Goal: Transaction & Acquisition: Purchase product/service

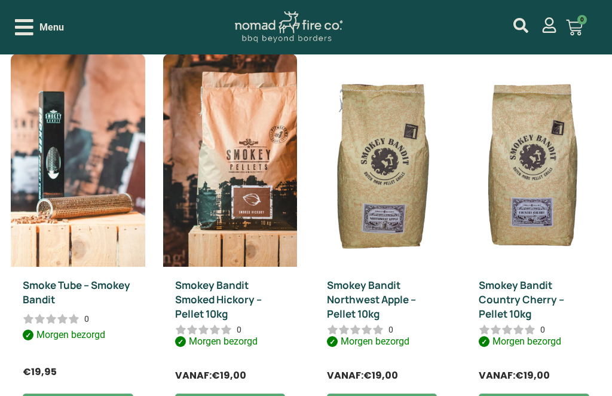
scroll to position [485, 0]
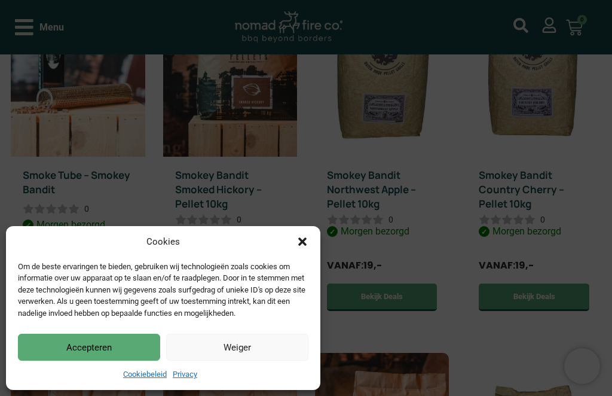
click at [105, 360] on button "Accepteren" at bounding box center [89, 347] width 142 height 27
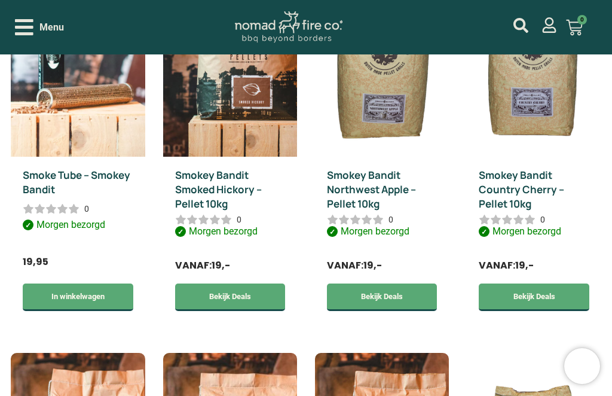
scroll to position [452, 0]
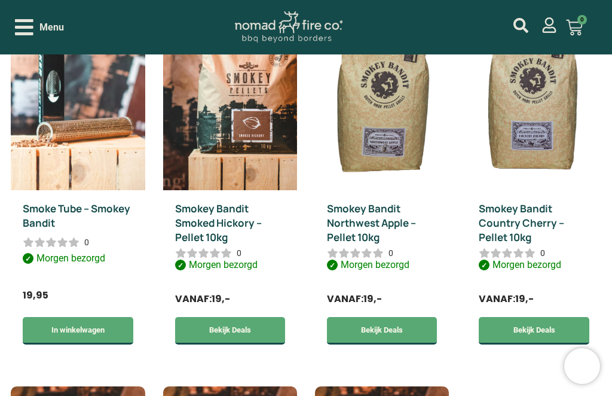
click at [405, 332] on link "Bekijk Deals" at bounding box center [382, 330] width 110 height 27
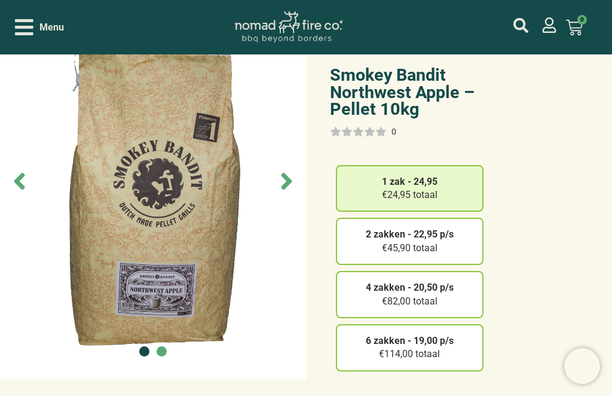
scroll to position [93, 0]
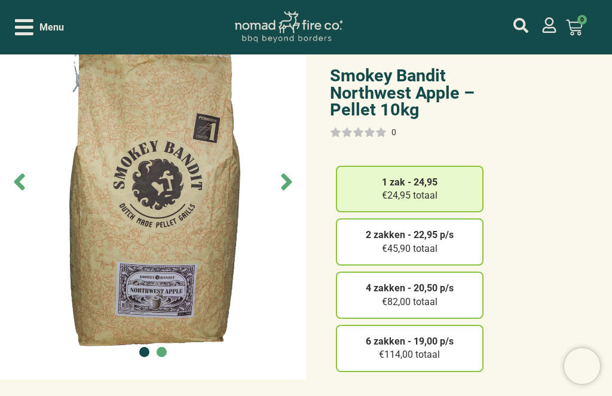
click at [430, 229] on strong "2 zakken - 22,95 p/s" at bounding box center [410, 234] width 88 height 11
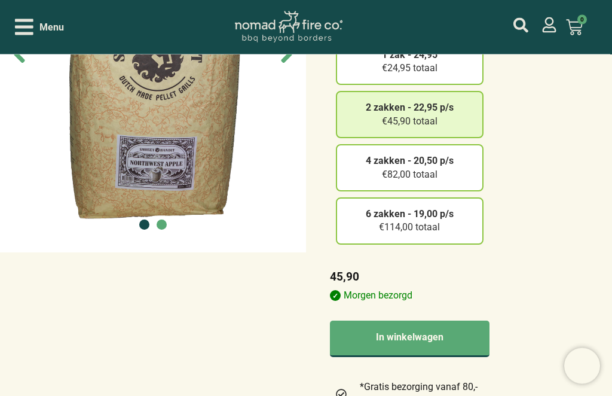
scroll to position [225, 0]
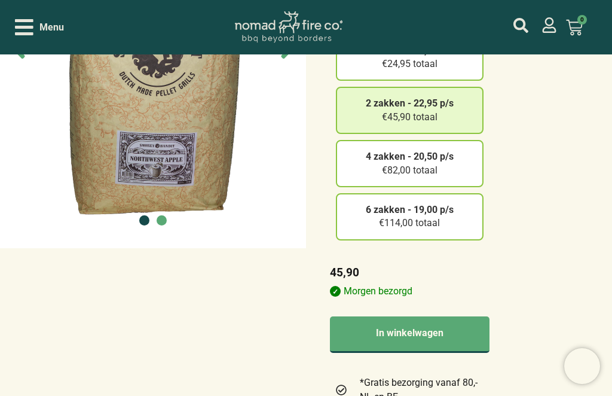
click at [442, 316] on button "In winkelwagen" at bounding box center [410, 334] width 160 height 36
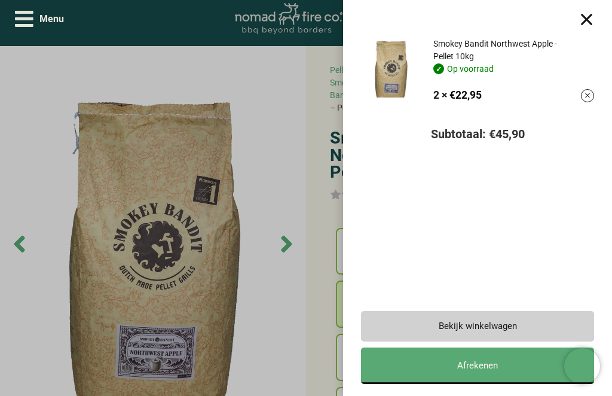
scroll to position [0, 0]
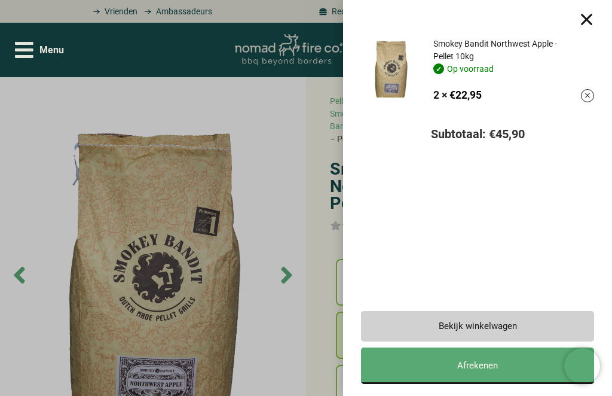
click at [588, 17] on div at bounding box center [586, 19] width 15 height 14
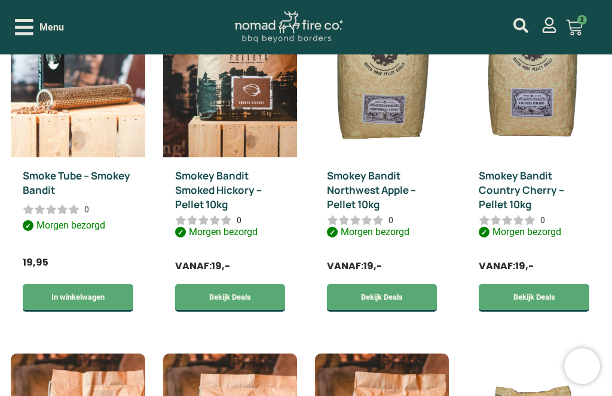
scroll to position [480, 0]
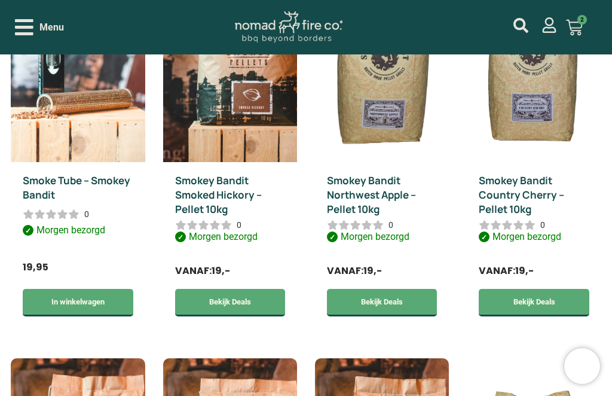
click at [542, 108] on img at bounding box center [534, 55] width 134 height 213
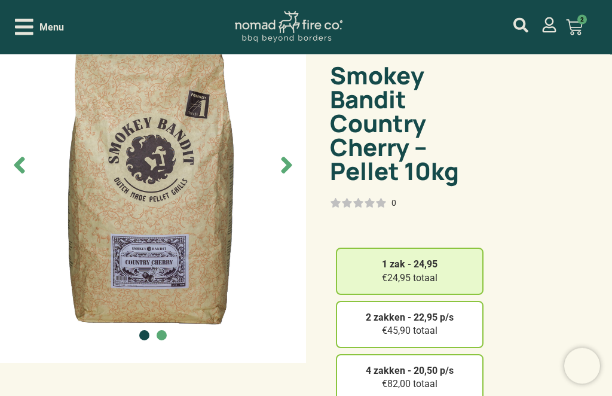
scroll to position [111, 0]
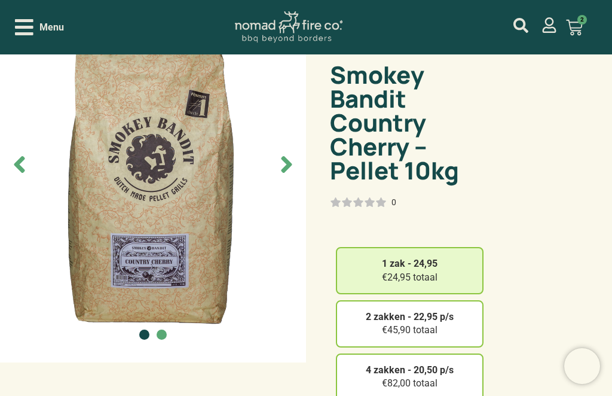
click at [436, 311] on strong "2 zakken - 22,95 p/s" at bounding box center [410, 316] width 88 height 11
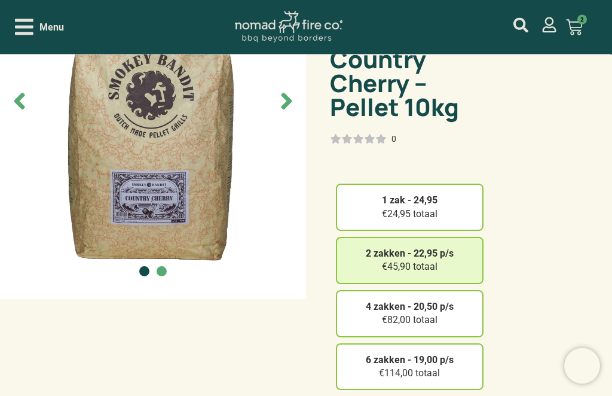
scroll to position [179, 0]
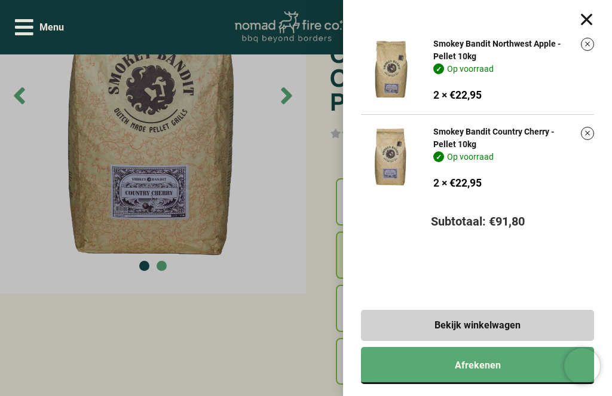
click at [589, 15] on div at bounding box center [586, 19] width 15 height 14
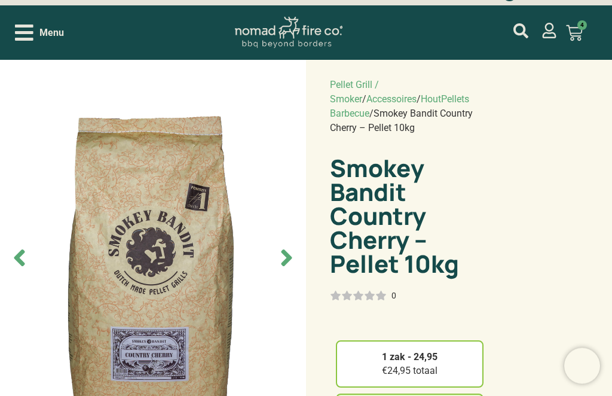
scroll to position [0, 0]
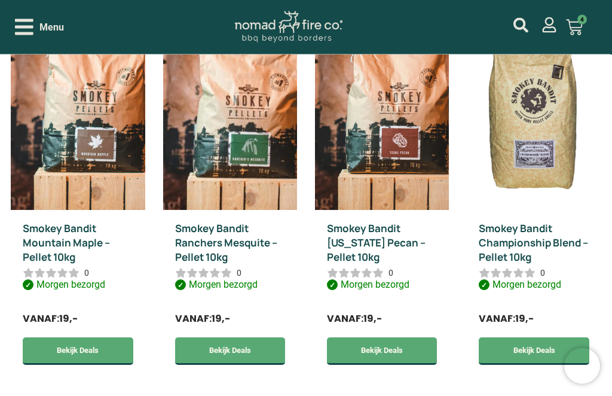
scroll to position [871, 0]
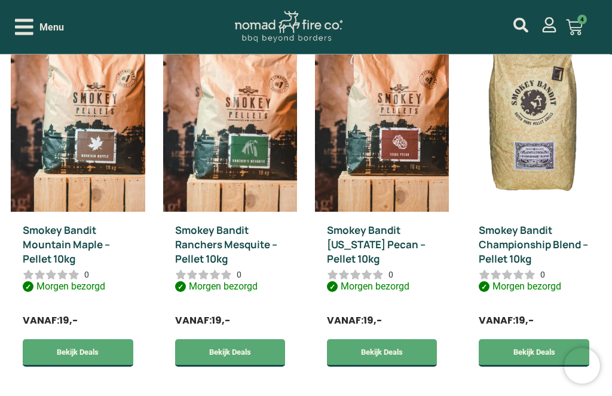
click at [541, 149] on img at bounding box center [534, 105] width 134 height 213
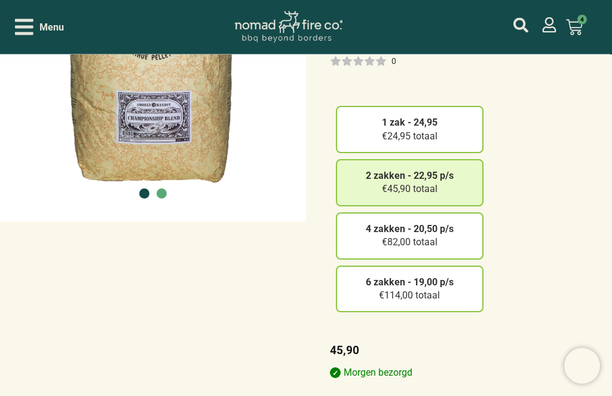
scroll to position [270, 0]
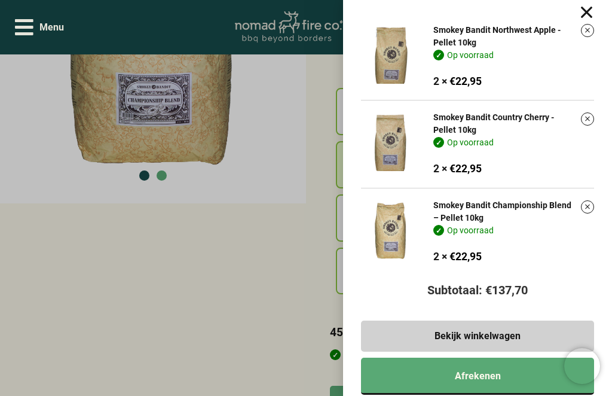
click at [576, 24] on div "Smokey Bandit Northwest Apple - Pellet 10kg Op voorraad 2 × € 22,95 Smokey Band…" at bounding box center [477, 198] width 269 height 396
click at [593, 12] on div at bounding box center [586, 12] width 15 height 0
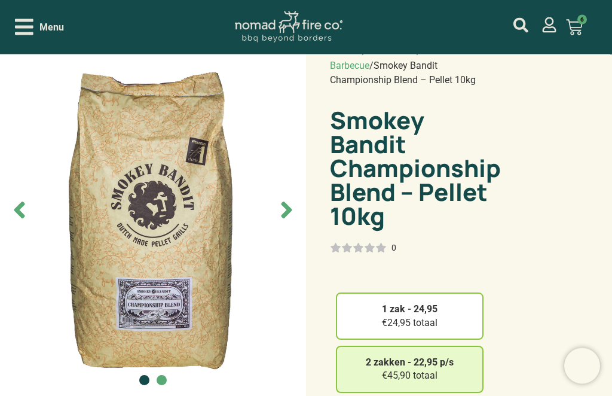
scroll to position [0, 0]
